Goal: Transaction & Acquisition: Purchase product/service

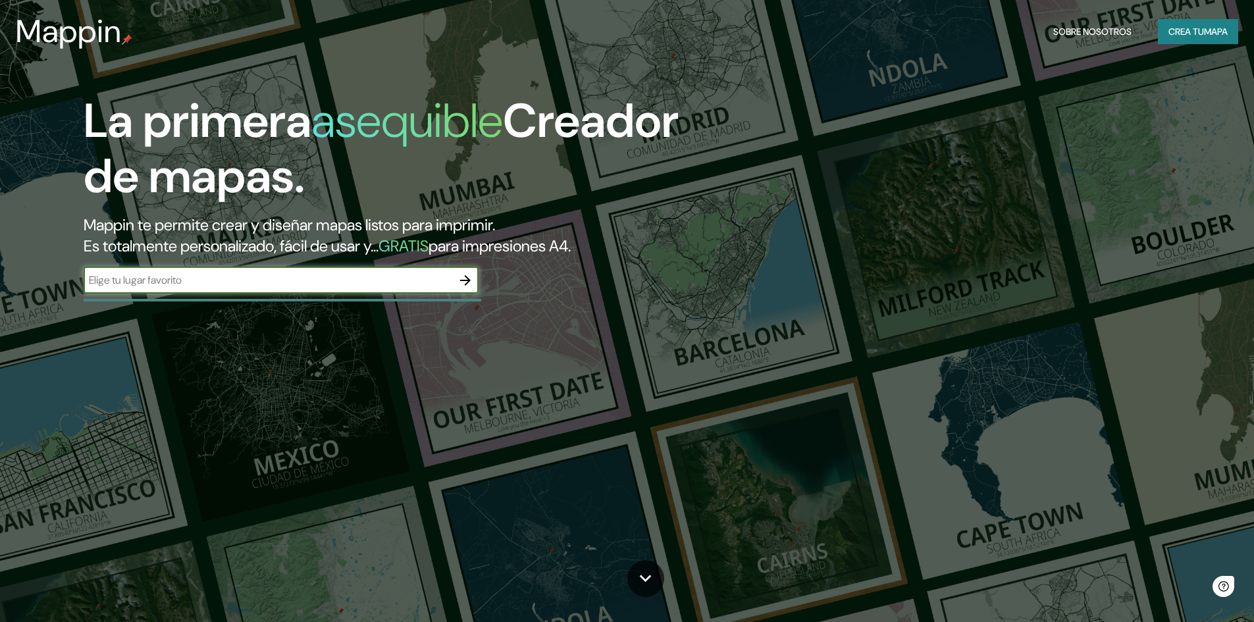
click at [374, 286] on input "text" at bounding box center [268, 280] width 369 height 15
click at [468, 280] on icon "button" at bounding box center [465, 280] width 11 height 11
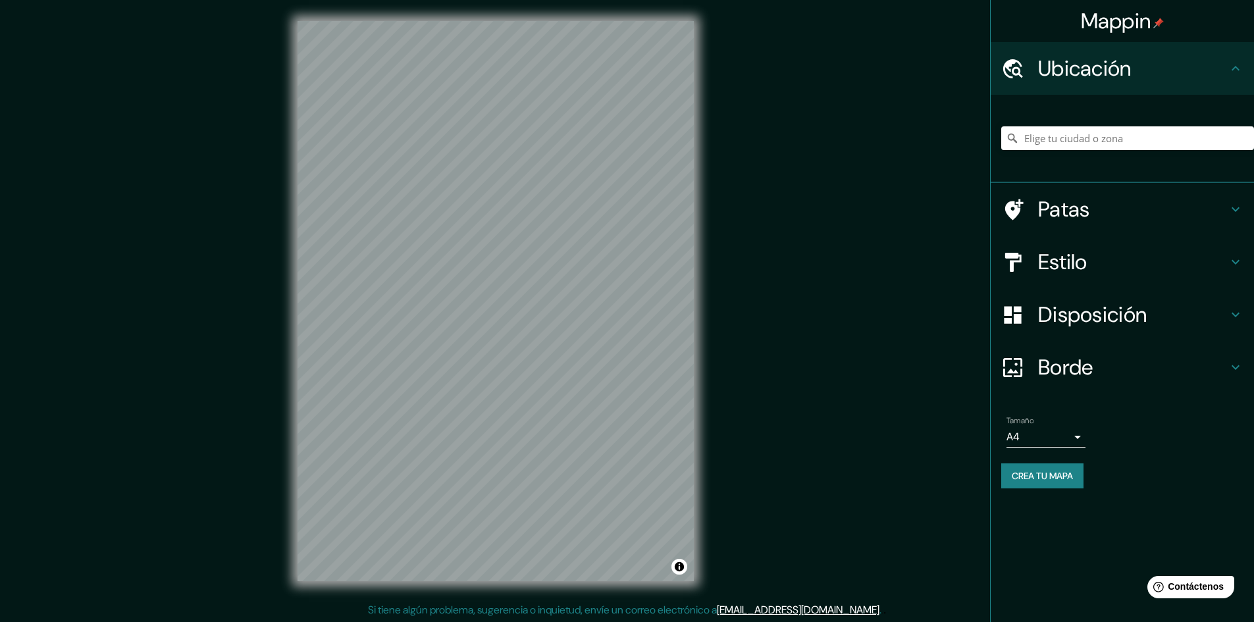
click at [1061, 433] on body "Mappin Ubicación Patas Estilo Disposición Borde Elige un borde. Consejo : puede…" at bounding box center [627, 311] width 1254 height 622
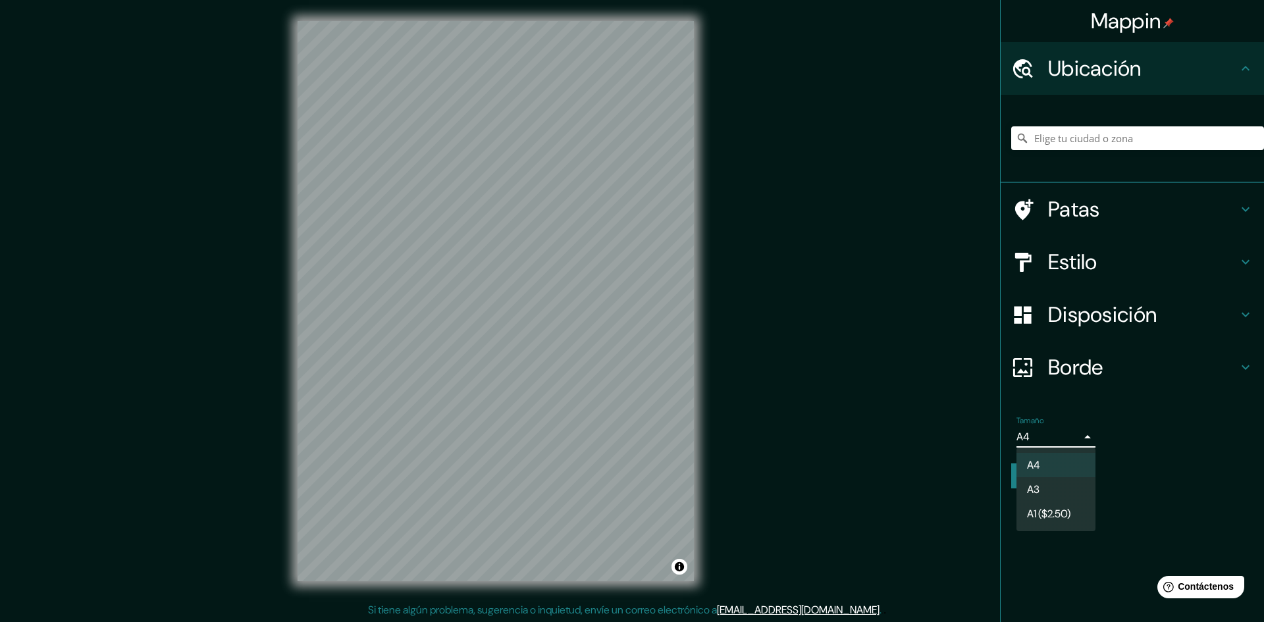
click at [1052, 440] on div at bounding box center [632, 311] width 1264 height 622
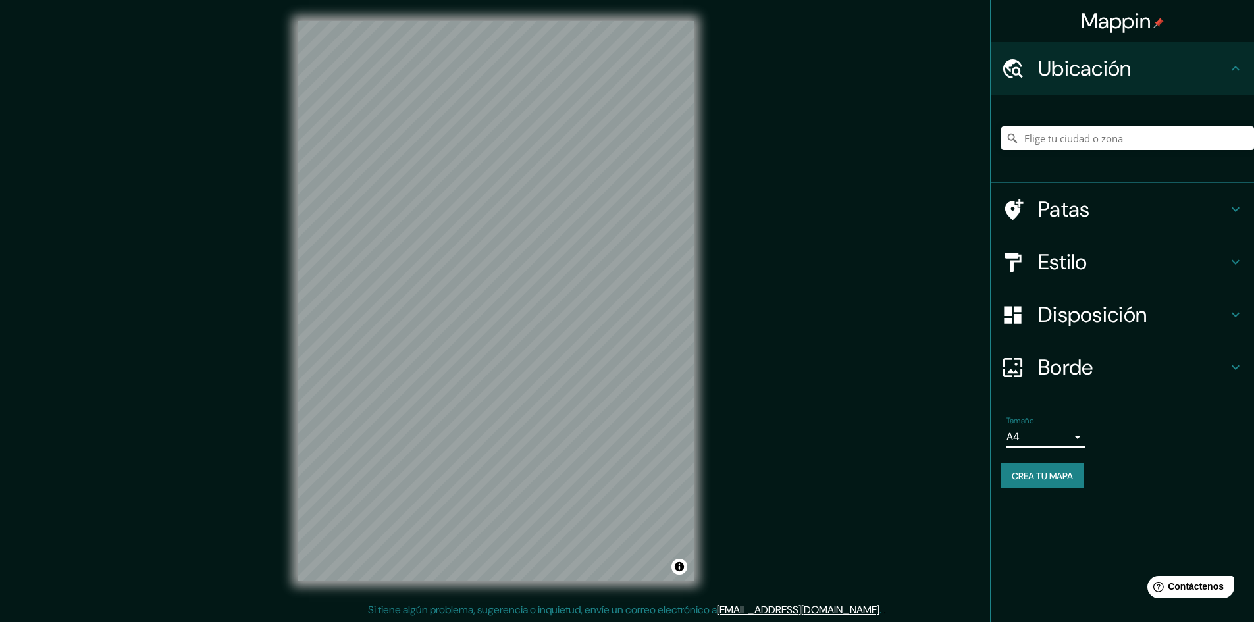
click at [1107, 219] on h4 "Patas" at bounding box center [1133, 209] width 190 height 26
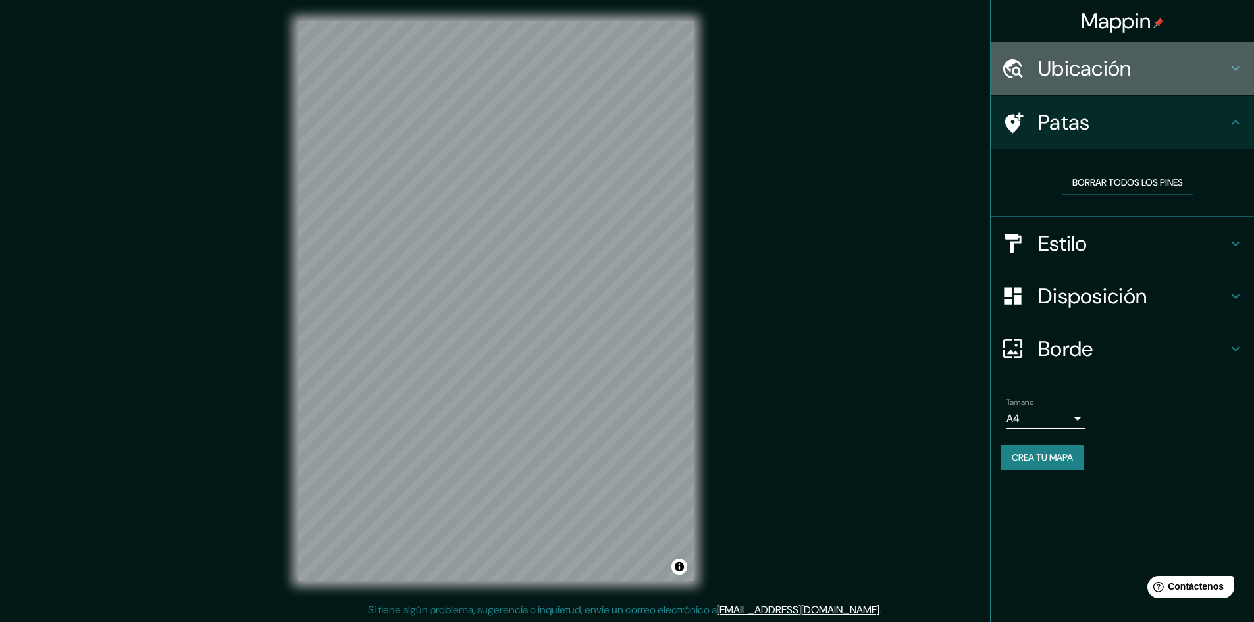
click at [1123, 67] on font "Ubicación" at bounding box center [1085, 69] width 94 height 28
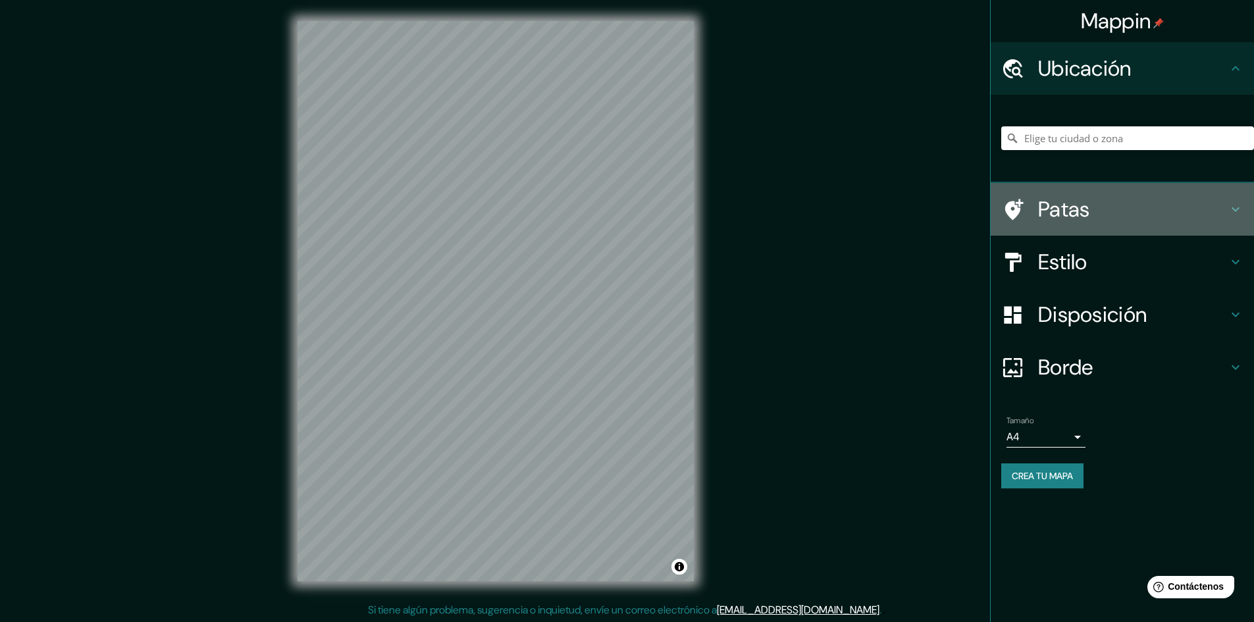
click at [1113, 219] on h4 "Patas" at bounding box center [1133, 209] width 190 height 26
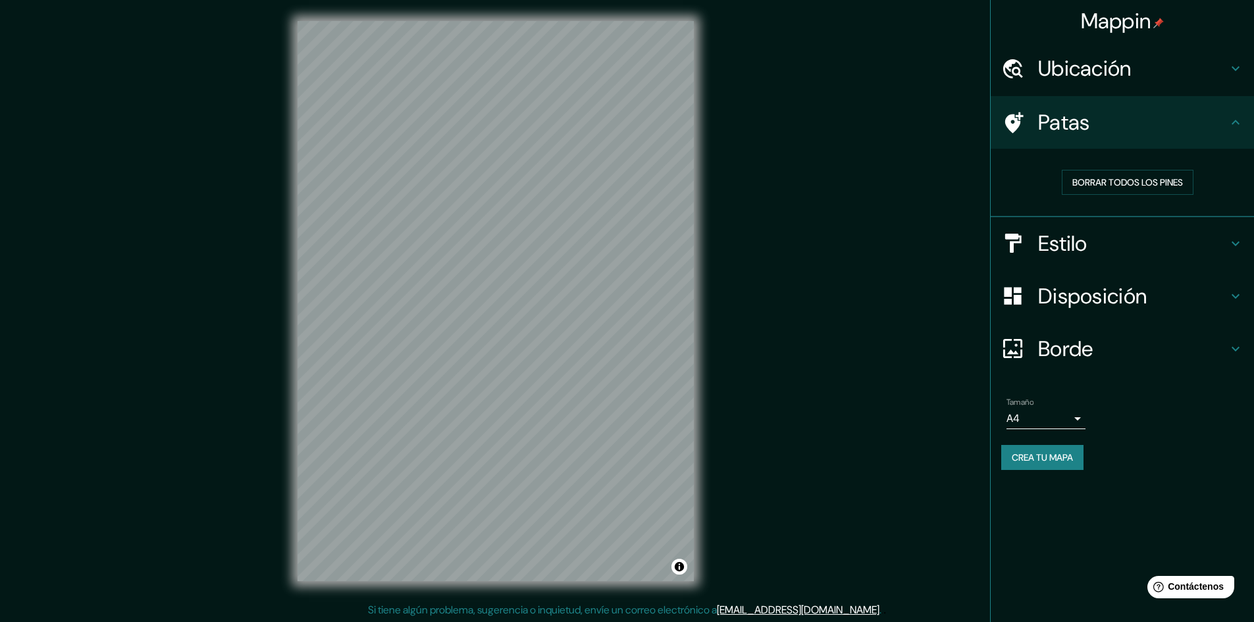
click at [1108, 241] on h4 "Estilo" at bounding box center [1133, 243] width 190 height 26
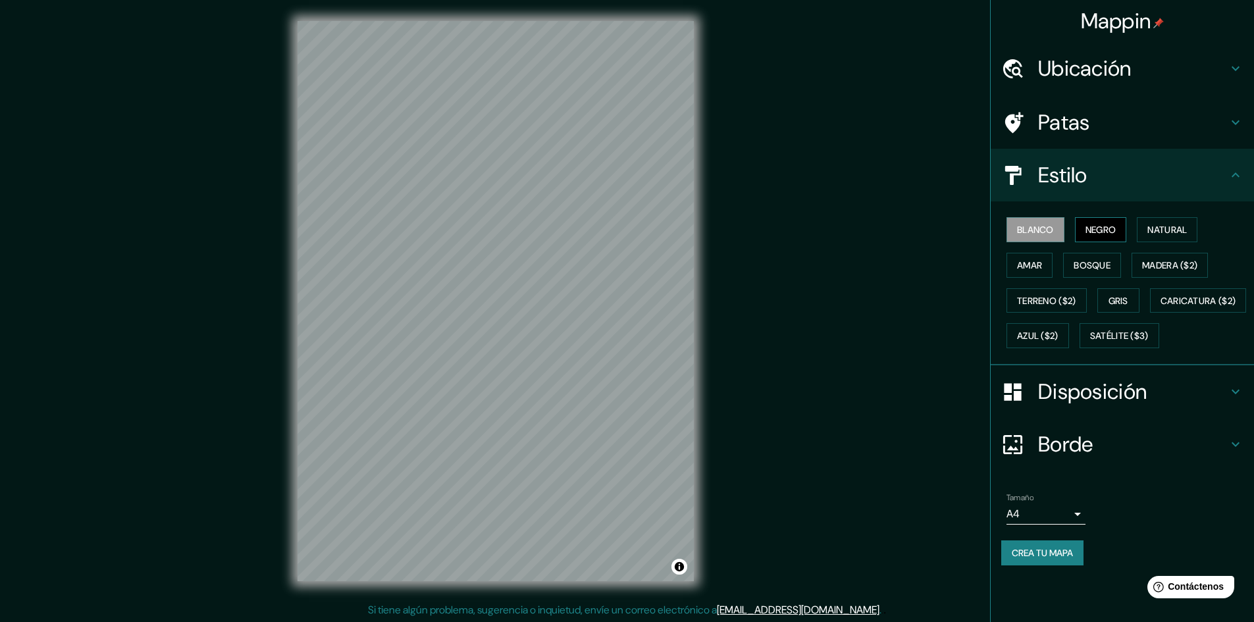
click at [1098, 228] on font "Negro" at bounding box center [1101, 230] width 31 height 12
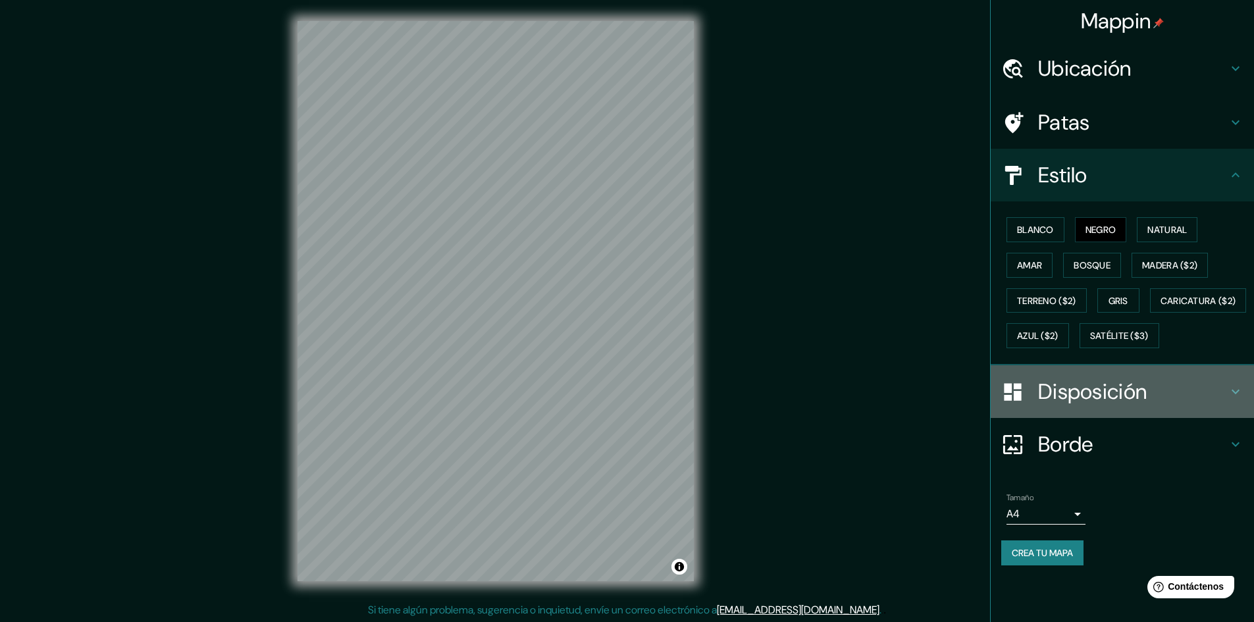
click at [1057, 406] on font "Disposición" at bounding box center [1092, 392] width 109 height 28
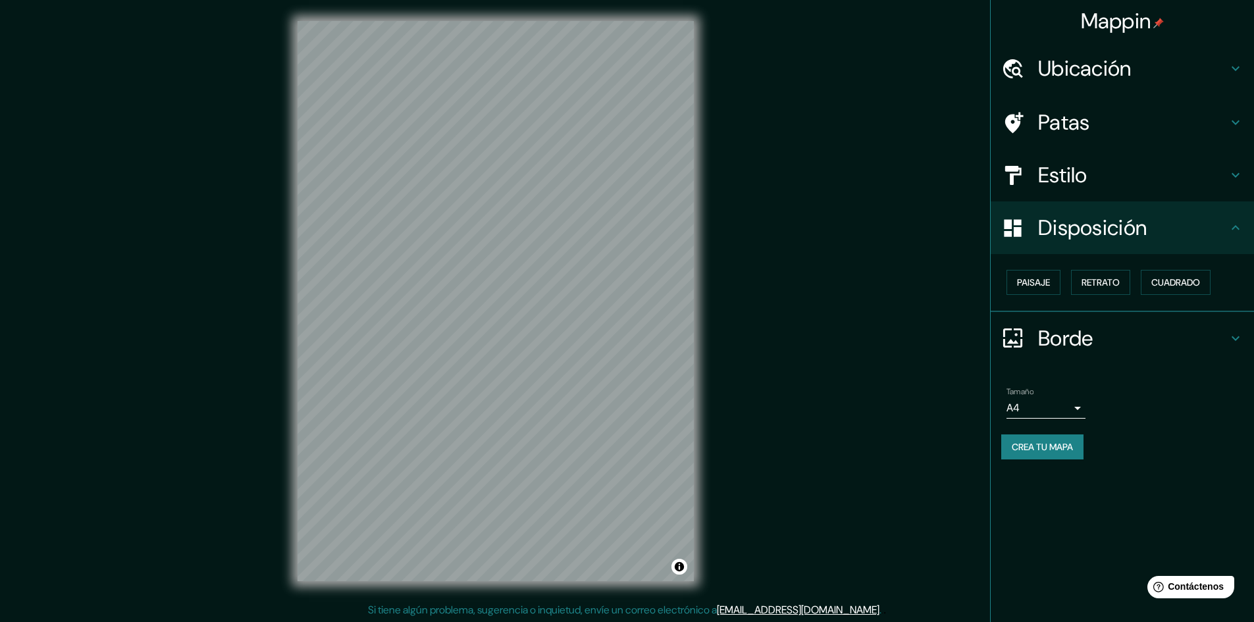
click at [1106, 328] on h4 "Borde" at bounding box center [1133, 338] width 190 height 26
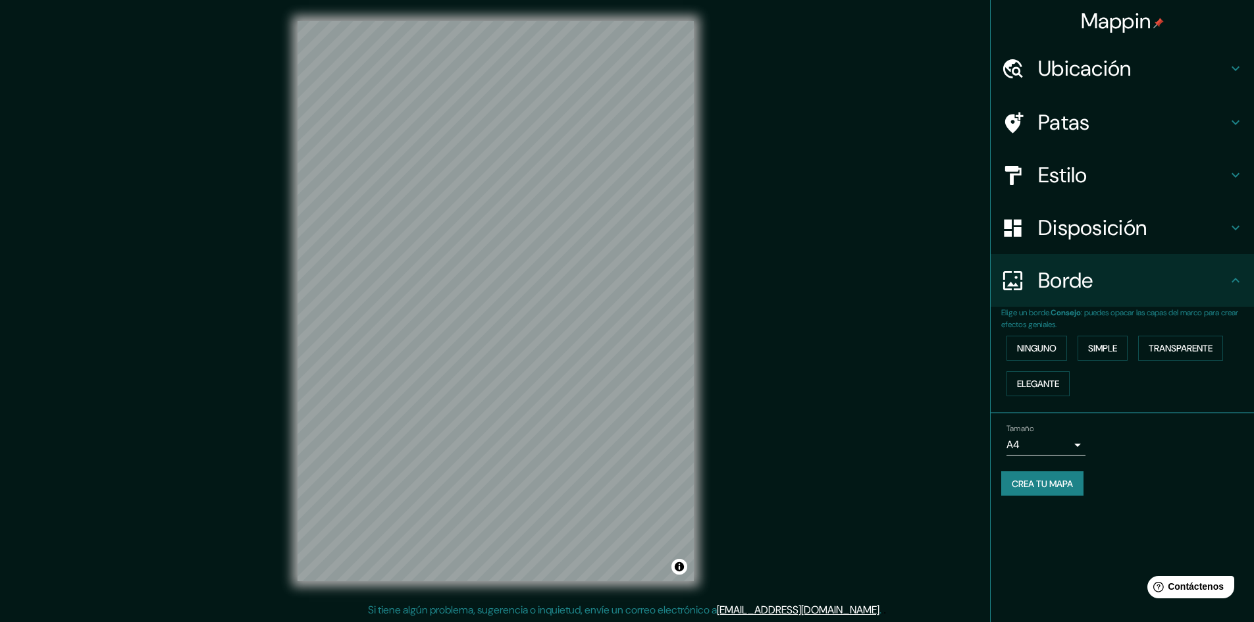
click at [1134, 61] on h4 "Ubicación" at bounding box center [1133, 68] width 190 height 26
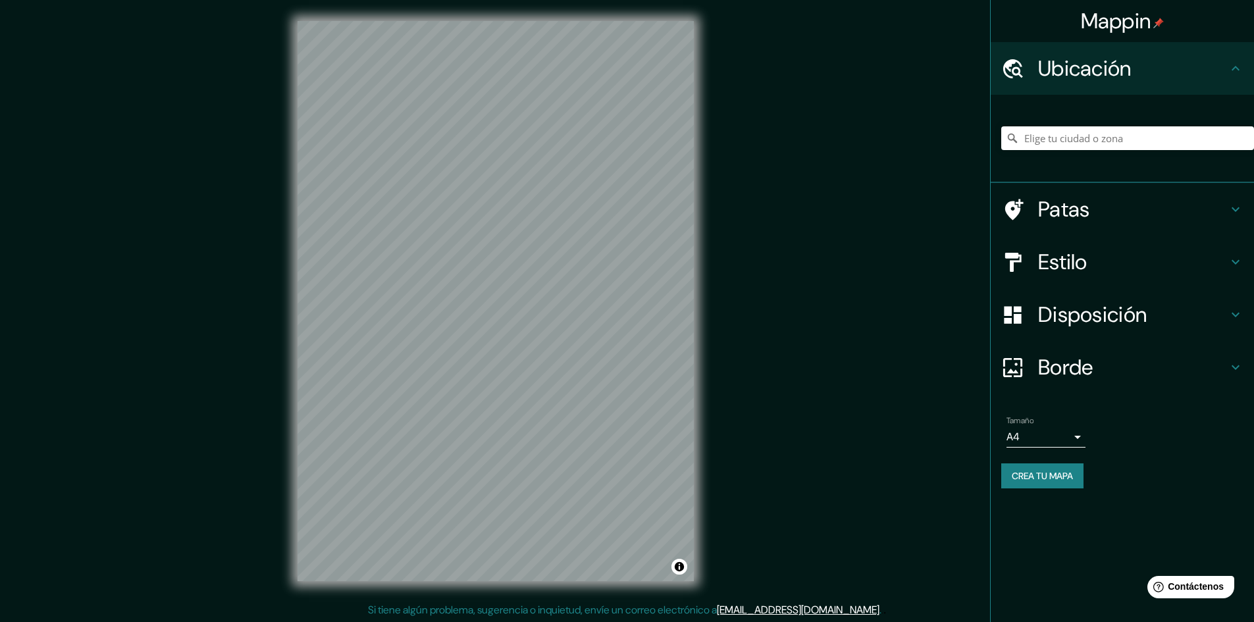
click at [1133, 276] on div "Estilo" at bounding box center [1122, 262] width 263 height 53
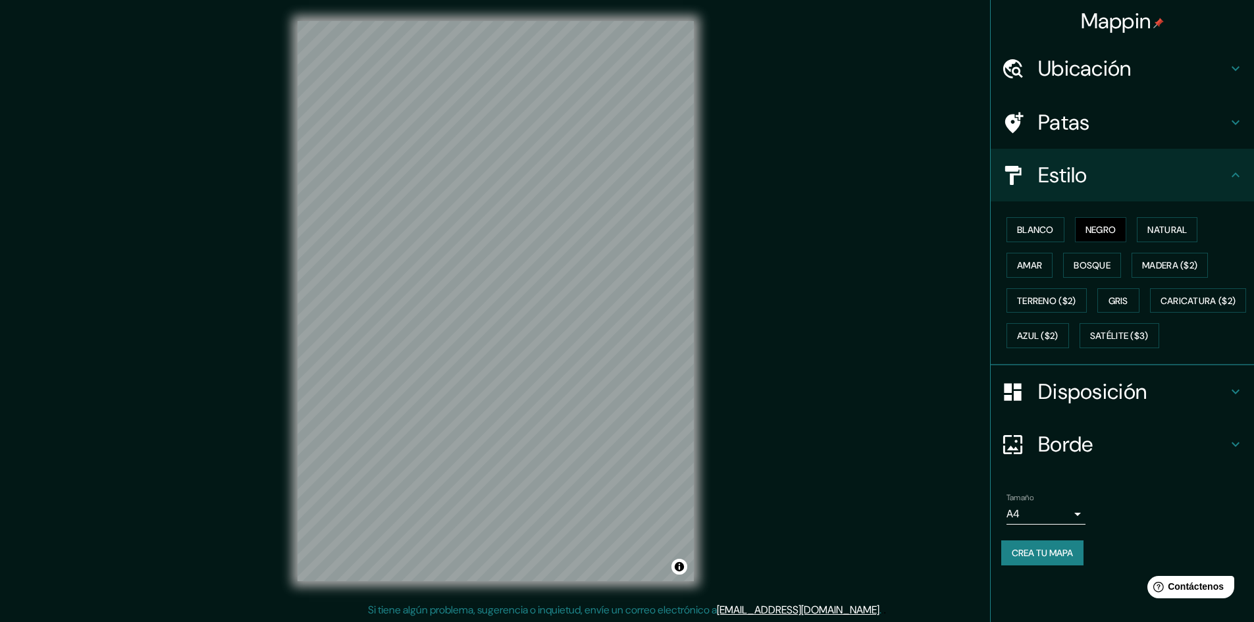
scroll to position [1, 0]
click at [1098, 571] on div "Tamaño A4 single Crea tu mapa" at bounding box center [1123, 532] width 242 height 88
click at [1038, 559] on font "Crea tu mapa" at bounding box center [1042, 553] width 61 height 12
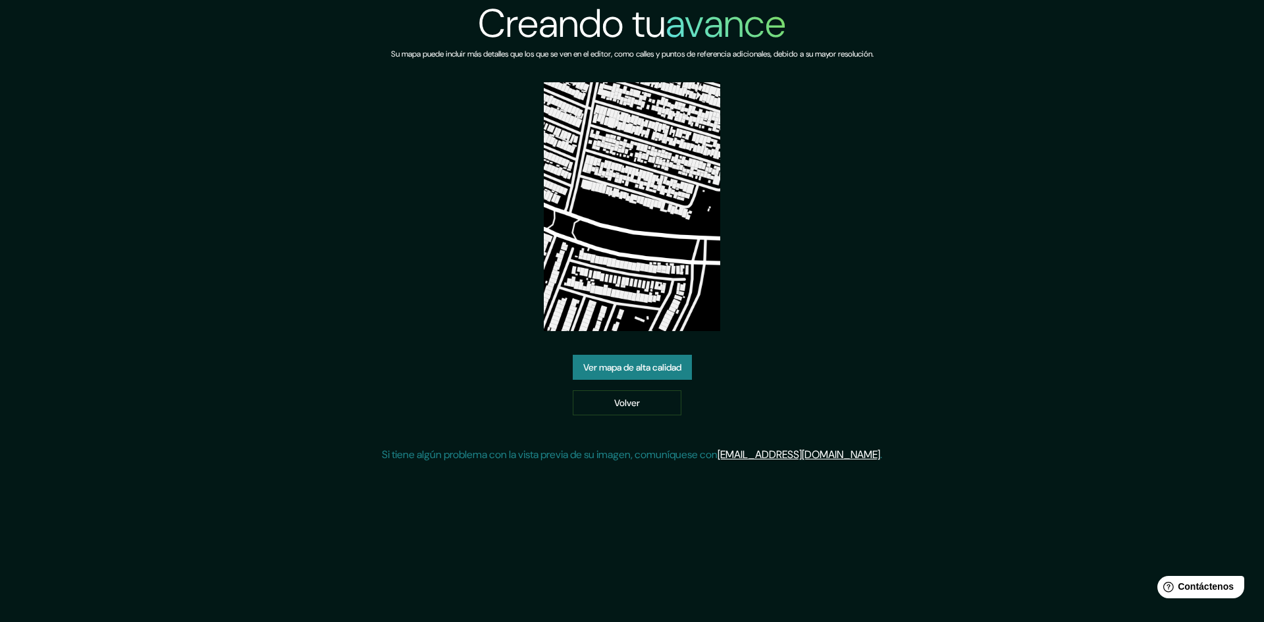
click at [615, 172] on img at bounding box center [632, 206] width 176 height 249
click at [610, 367] on font "Ver mapa de alta calidad" at bounding box center [632, 367] width 98 height 12
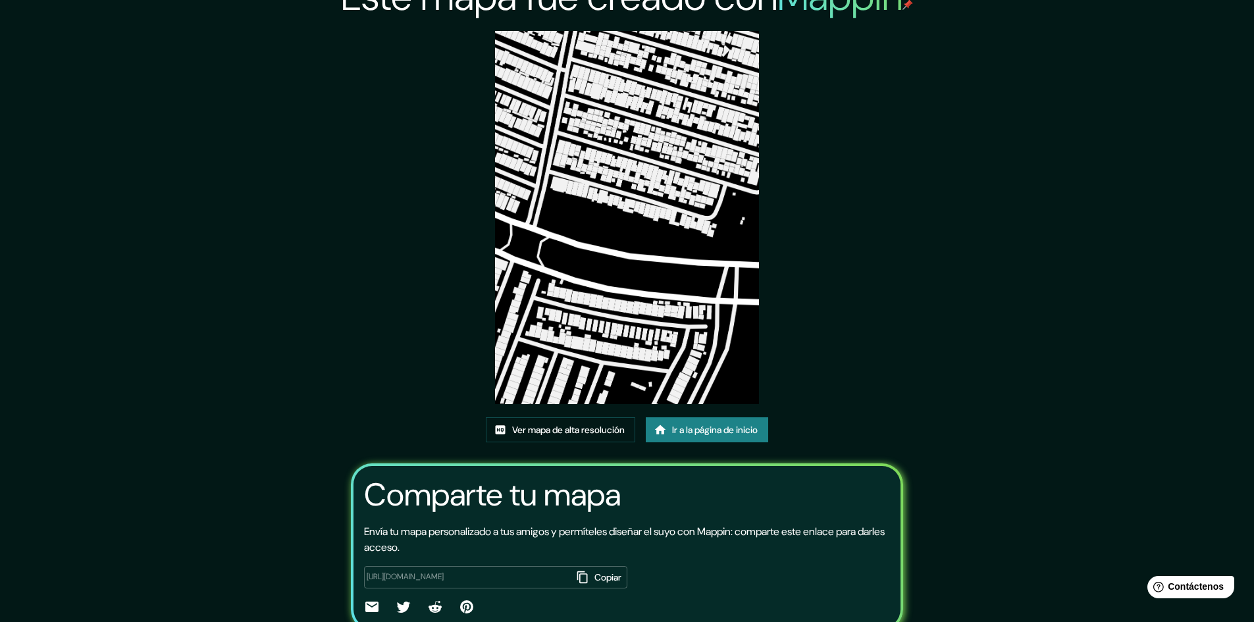
scroll to position [82, 0]
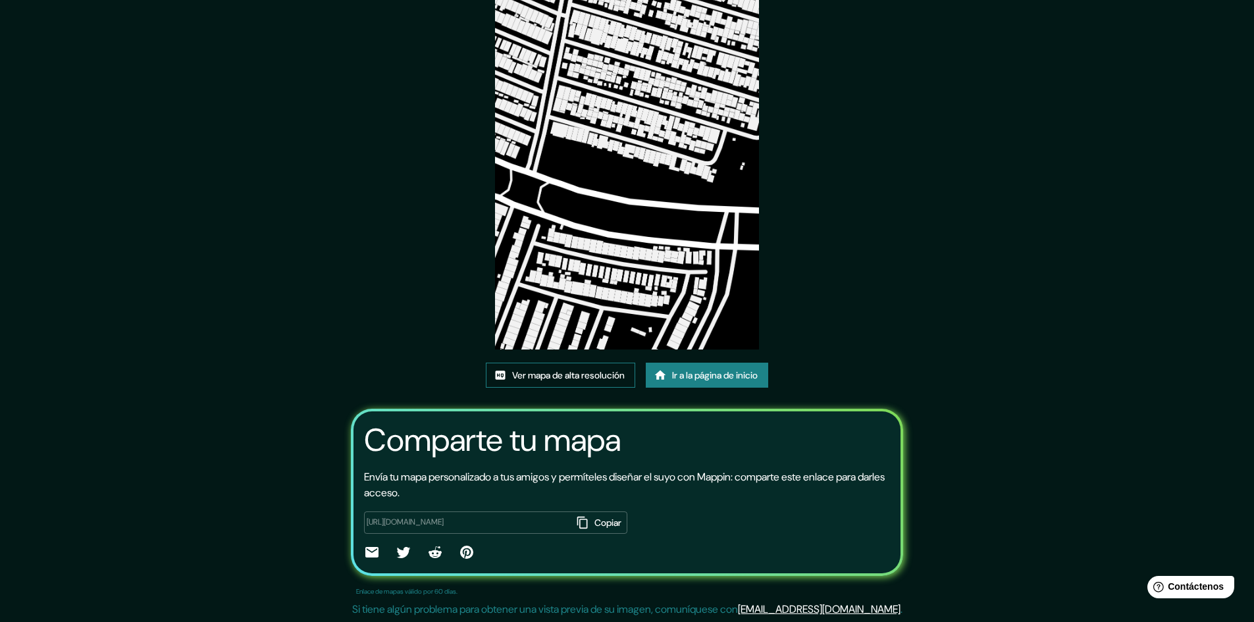
click at [571, 375] on font "Ver mapa de alta resolución" at bounding box center [568, 375] width 113 height 12
